Goal: Task Accomplishment & Management: Use online tool/utility

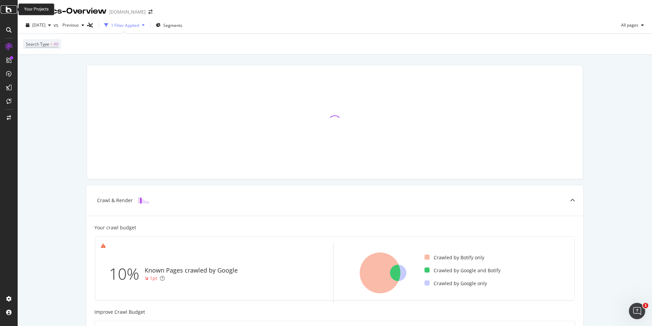
click at [9, 13] on icon at bounding box center [9, 9] width 6 height 8
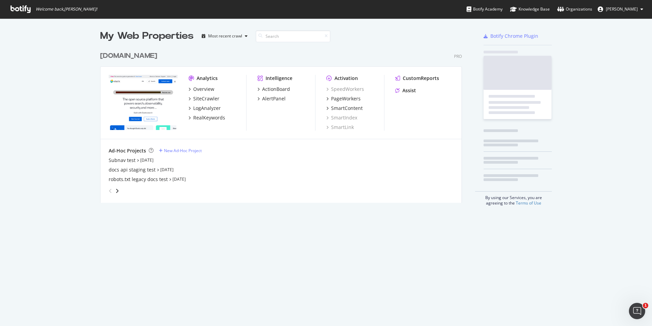
scroll to position [326, 652]
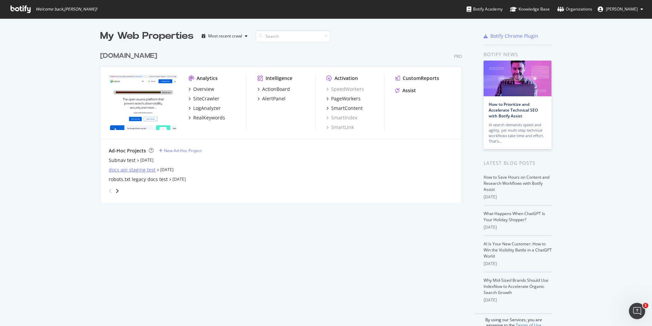
click at [136, 172] on div "docs api staging test" at bounding box center [132, 169] width 47 height 7
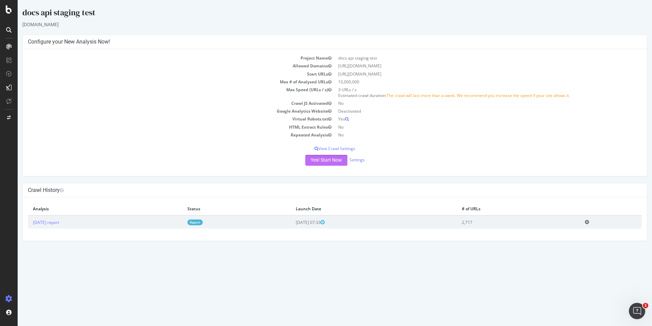
click at [327, 159] on button "Yes! Start Now" at bounding box center [326, 160] width 42 height 11
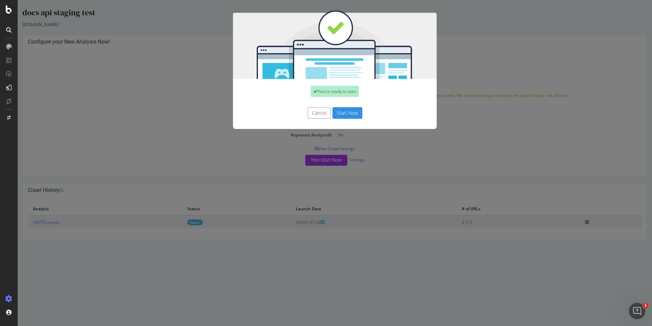
click at [356, 111] on button "Start Now" at bounding box center [348, 113] width 30 height 12
